Goal: Communication & Community: Participate in discussion

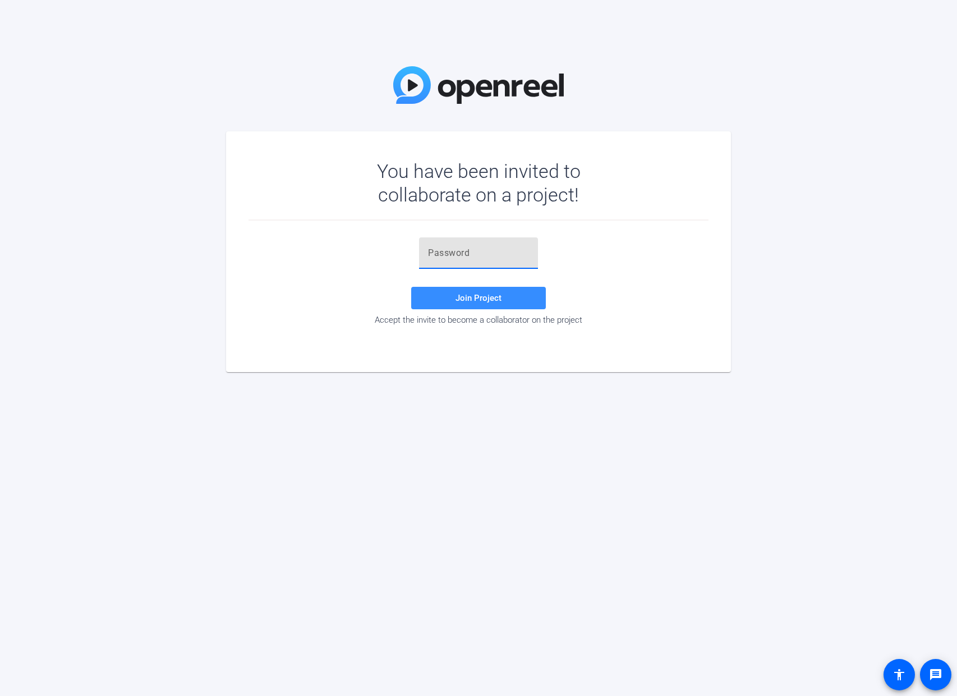
click at [463, 259] on input "text" at bounding box center [478, 252] width 101 height 13
click at [469, 388] on div "You have been invited to collaborate on a project! Join Project Accept the invi…" at bounding box center [478, 348] width 957 height 696
click at [478, 299] on span "Join Project" at bounding box center [479, 298] width 46 height 10
click at [474, 259] on input "text" at bounding box center [478, 252] width 101 height 13
paste input "5e.J[f"
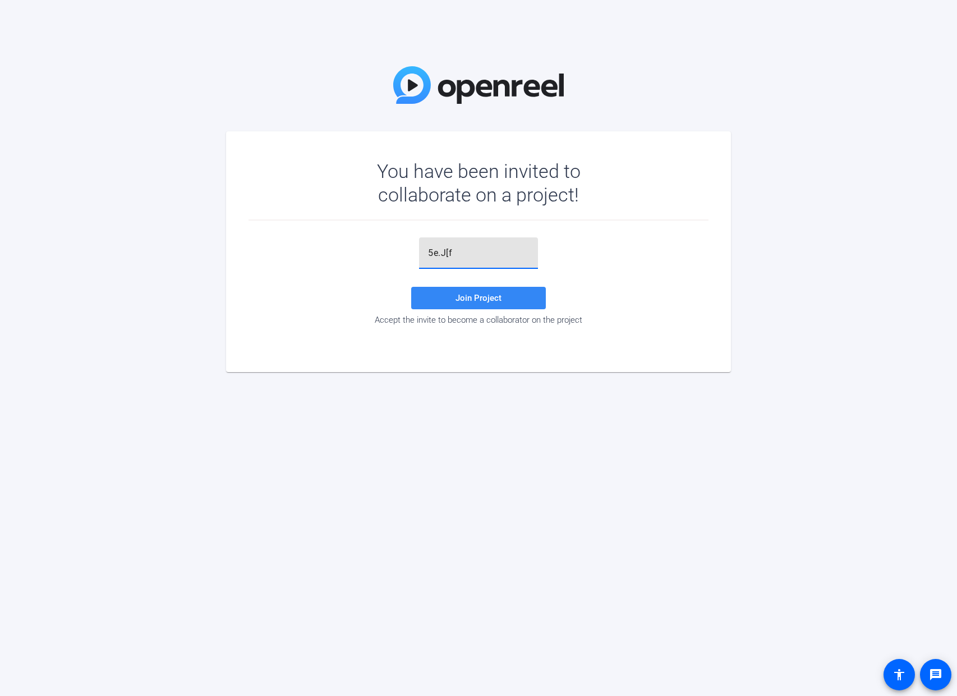
type input "5e.J[f"
click at [464, 298] on span "Join Project" at bounding box center [479, 298] width 46 height 10
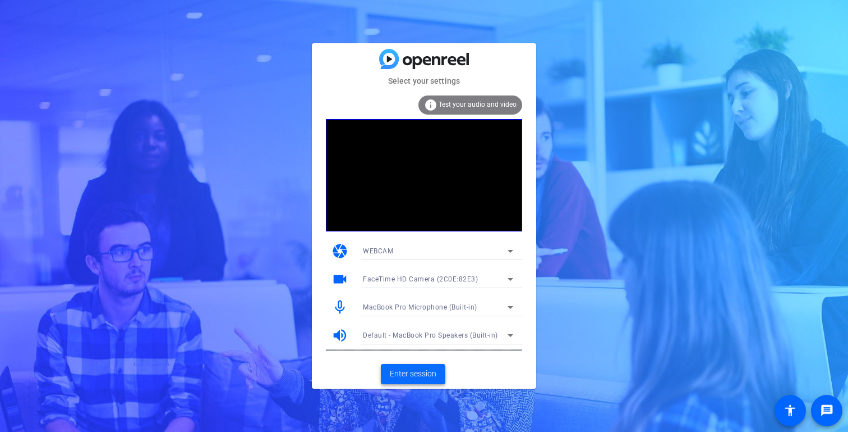
click at [416, 370] on span "Enter session" at bounding box center [413, 374] width 47 height 12
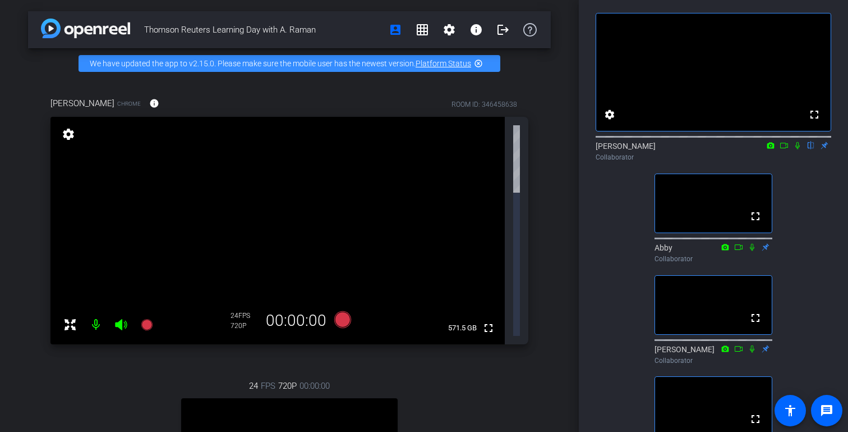
scroll to position [48, 0]
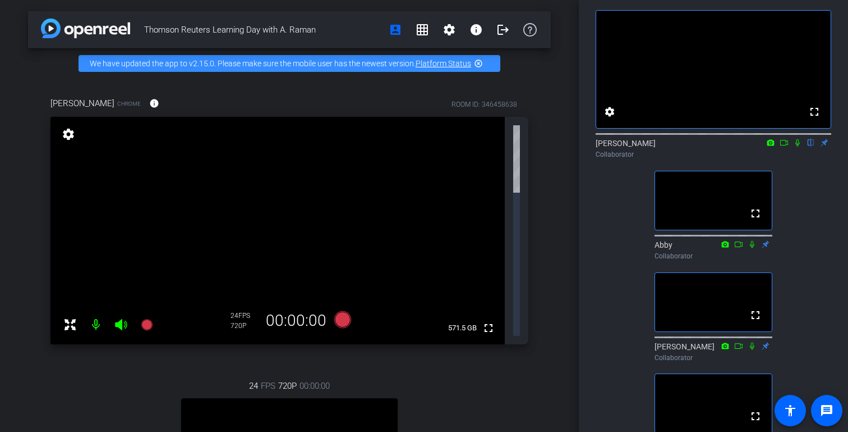
click at [478, 62] on mat-icon "highlight_off" at bounding box center [478, 63] width 9 height 9
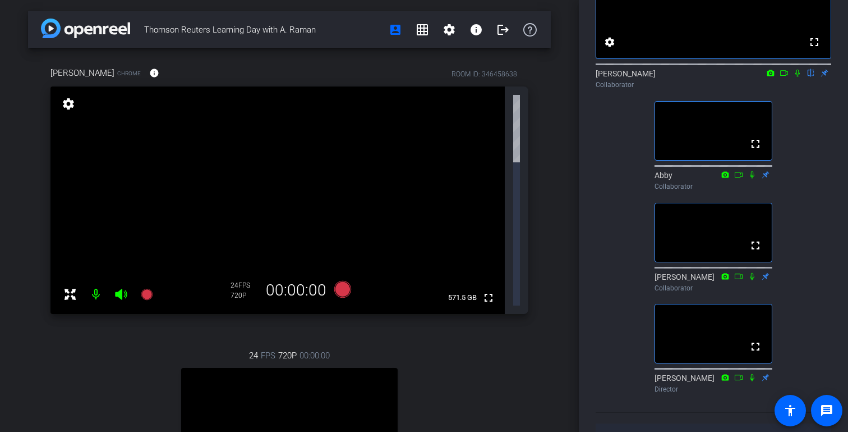
scroll to position [0, 0]
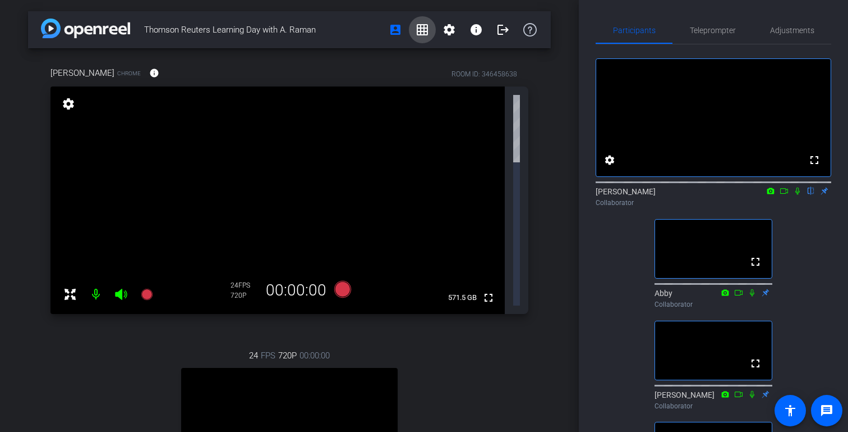
click at [418, 29] on mat-icon "grid_on" at bounding box center [422, 29] width 13 height 13
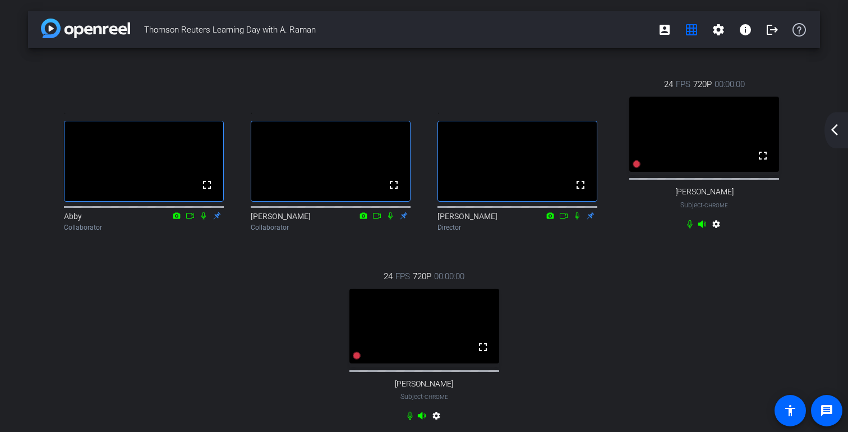
scroll to position [1, 0]
drag, startPoint x: 691, startPoint y: 29, endPoint x: 676, endPoint y: 30, distance: 15.2
click at [690, 29] on mat-icon "grid_on" at bounding box center [691, 28] width 13 height 13
click at [672, 30] on span at bounding box center [664, 29] width 27 height 27
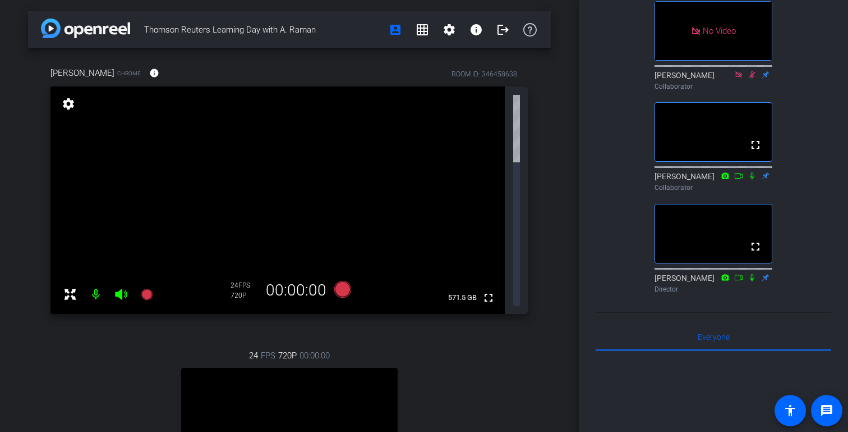
scroll to position [320, 0]
click at [726, 262] on video at bounding box center [713, 233] width 117 height 58
click at [760, 253] on mat-icon "fullscreen" at bounding box center [755, 245] width 13 height 13
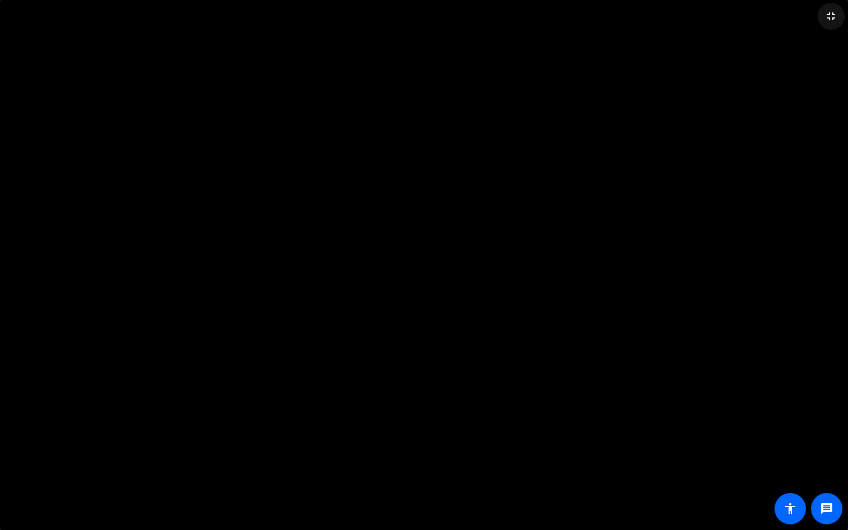
click at [831, 19] on mat-icon "fullscreen_exit" at bounding box center [831, 16] width 13 height 13
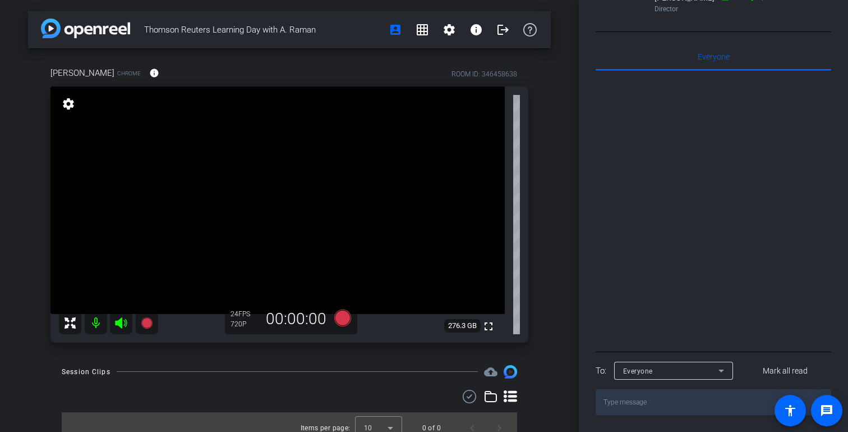
scroll to position [12, 0]
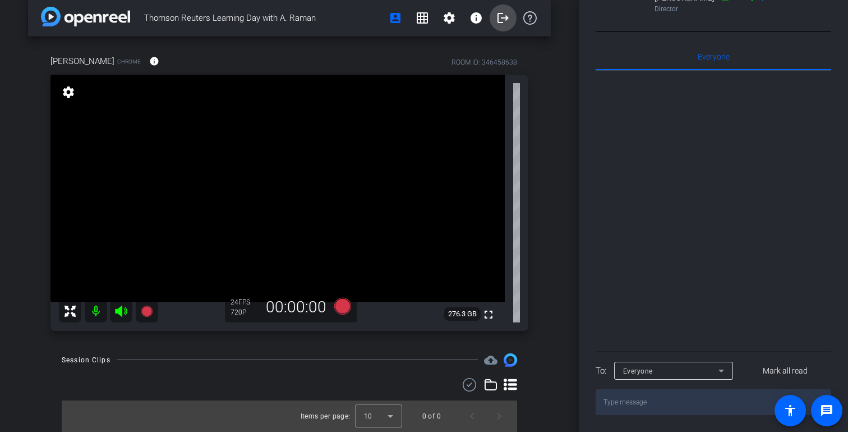
click at [502, 20] on mat-icon "logout" at bounding box center [503, 17] width 13 height 13
